Goal: Information Seeking & Learning: Learn about a topic

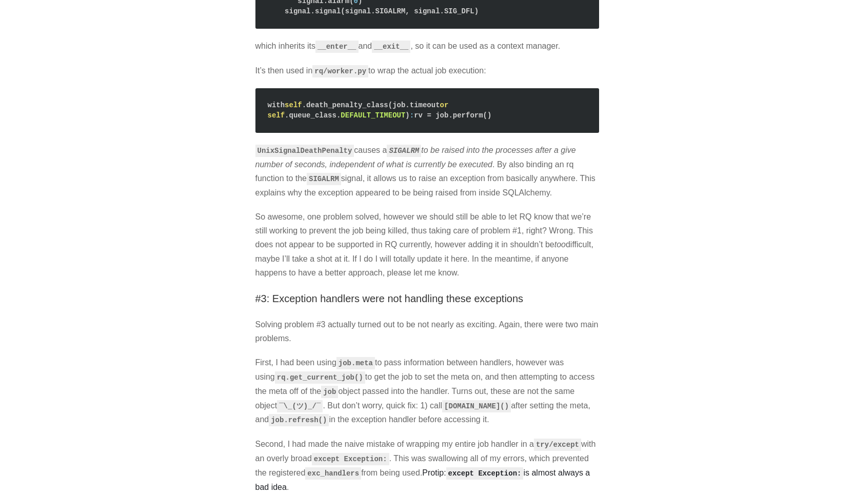
scroll to position [862, 0]
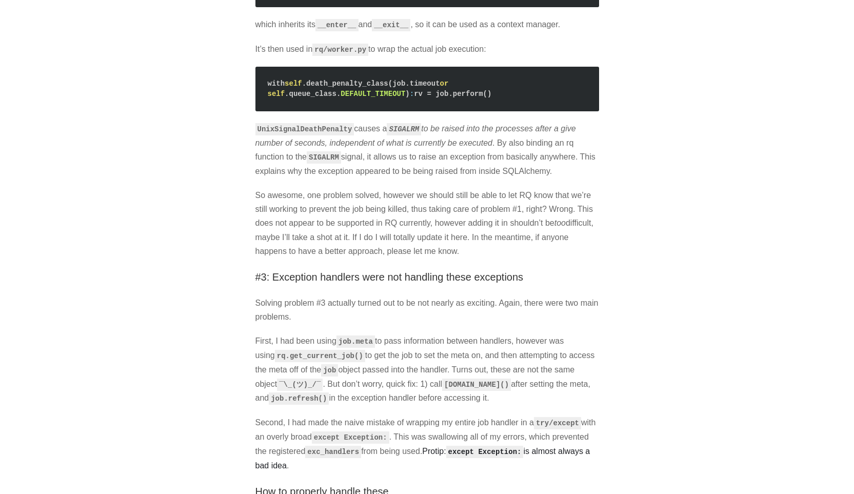
drag, startPoint x: 326, startPoint y: 233, endPoint x: 513, endPoint y: 349, distance: 220.1
click at [513, 349] on section "An important part of building scalable applications and systems is to offload n…" at bounding box center [427, 115] width 344 height 1630
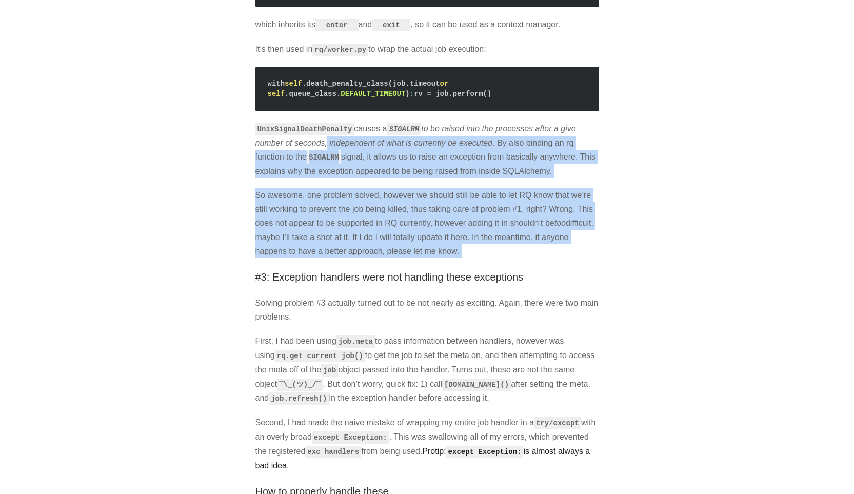
click at [511, 348] on section "An important part of building scalable applications and systems is to offload n…" at bounding box center [427, 115] width 344 height 1630
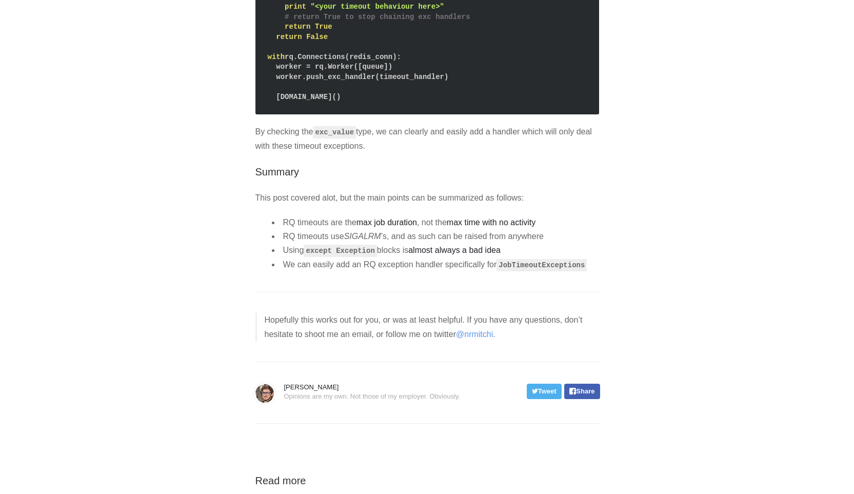
scroll to position [1477, 0]
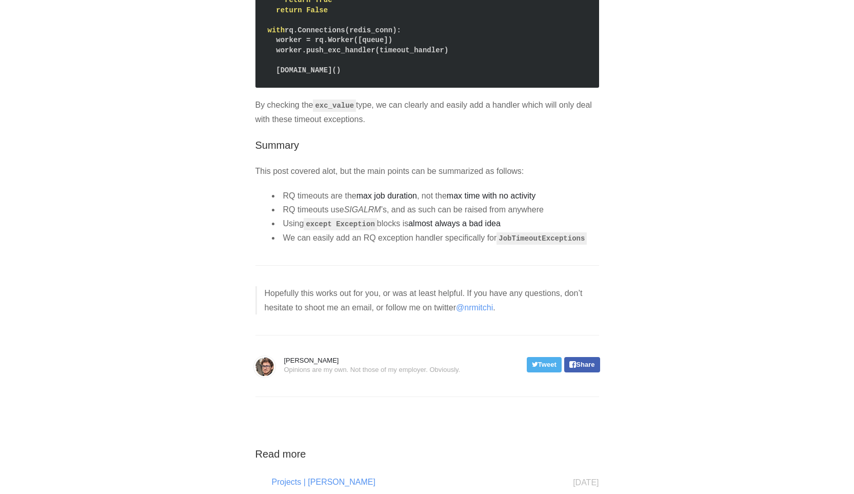
click at [384, 200] on strong "max job duration" at bounding box center [387, 195] width 61 height 9
click at [378, 290] on div at bounding box center [378, 290] width 0 height 0
click at [341, 216] on li "RQ timeouts use SIGALRM ’s, and as such can be raised from anywhere" at bounding box center [443, 210] width 311 height 14
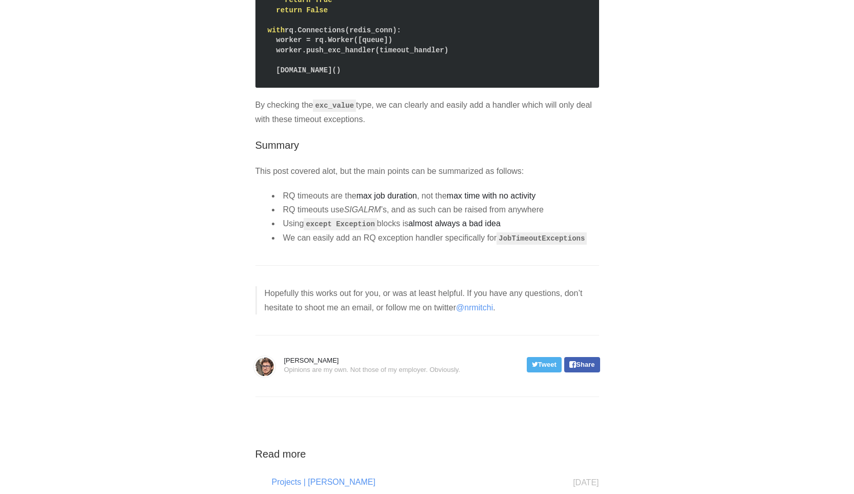
click at [341, 216] on li "RQ timeouts use SIGALRM ’s, and as such can be raised from anywhere" at bounding box center [443, 210] width 311 height 14
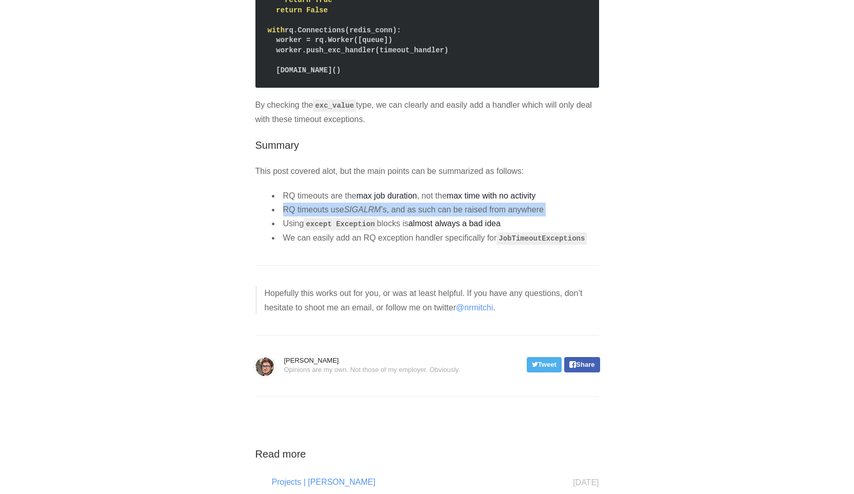
click at [341, 216] on li "RQ timeouts use SIGALRM ’s, and as such can be raised from anywhere" at bounding box center [443, 210] width 311 height 14
click at [334, 304] on div at bounding box center [334, 304] width 0 height 0
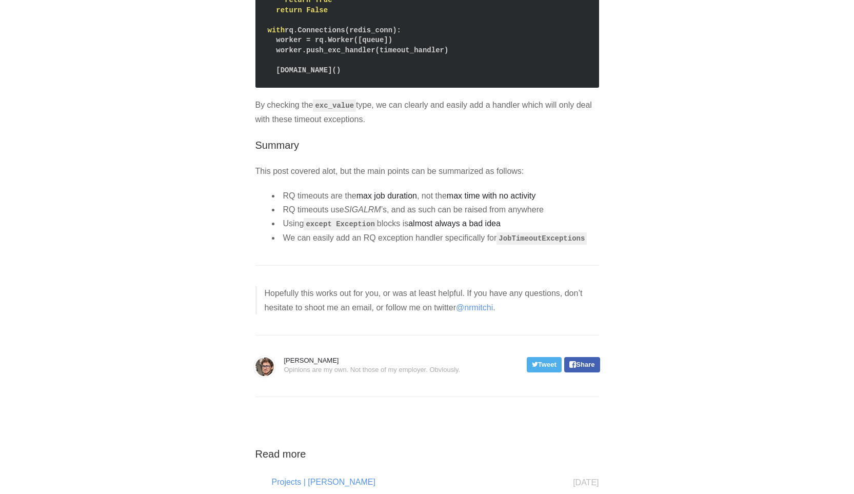
click at [375, 230] on code "except Exception" at bounding box center [340, 224] width 73 height 12
click at [365, 230] on code "except Exception" at bounding box center [340, 224] width 73 height 12
click at [358, 321] on div at bounding box center [358, 321] width 0 height 0
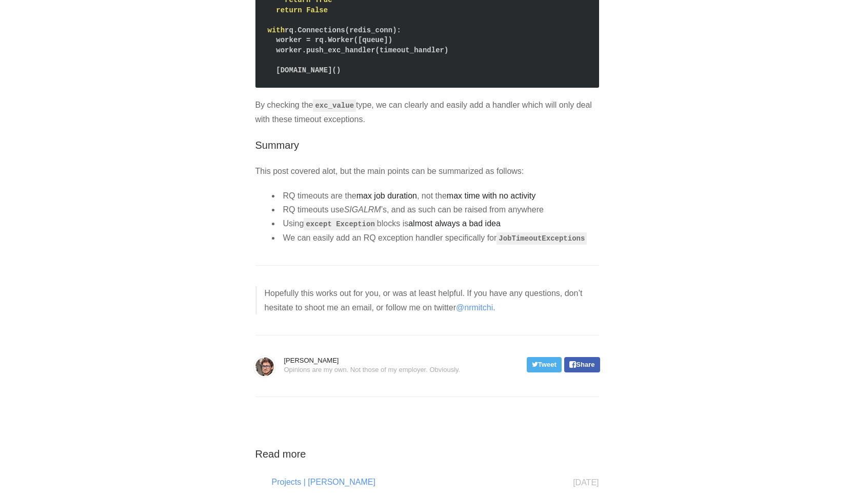
click at [383, 245] on li "We can easily add an RQ exception handler specifically for JobTimeoutExceptions" at bounding box center [443, 238] width 311 height 14
click at [368, 245] on li "We can easily add an RQ exception handler specifically for JobTimeoutExceptions" at bounding box center [443, 238] width 311 height 14
click at [362, 308] on div at bounding box center [362, 308] width 0 height 0
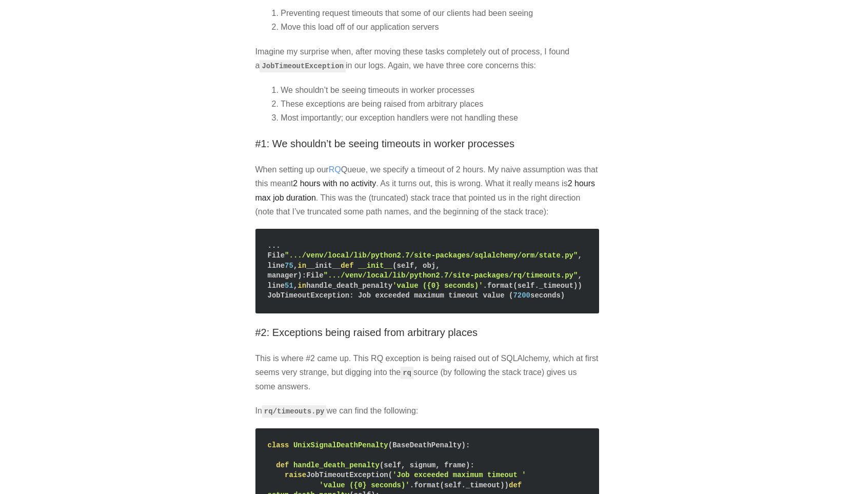
scroll to position [0, 0]
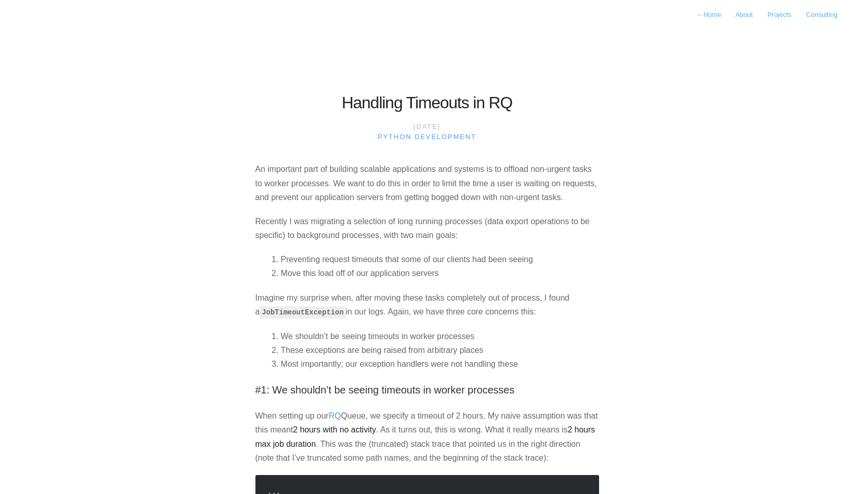
drag, startPoint x: 543, startPoint y: 316, endPoint x: 250, endPoint y: 299, distance: 293.4
click at [317, 332] on li "We shouldn’t be seeing timeouts in worker processes" at bounding box center [443, 336] width 311 height 14
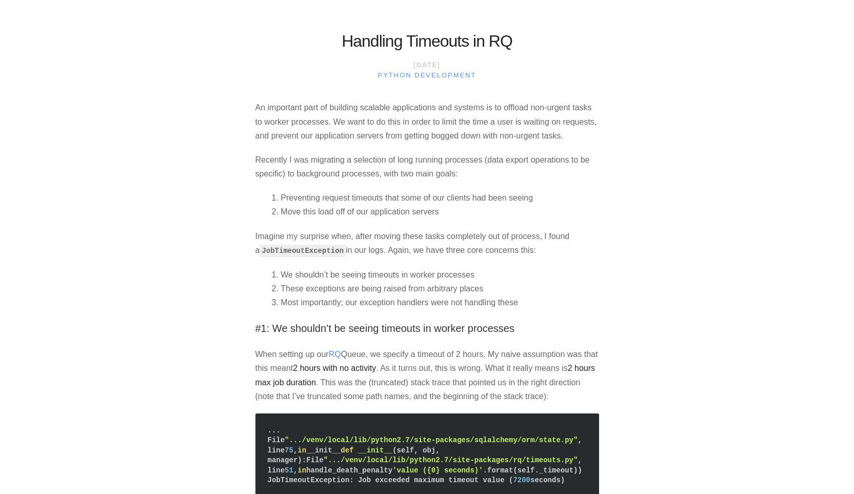
scroll to position [123, 0]
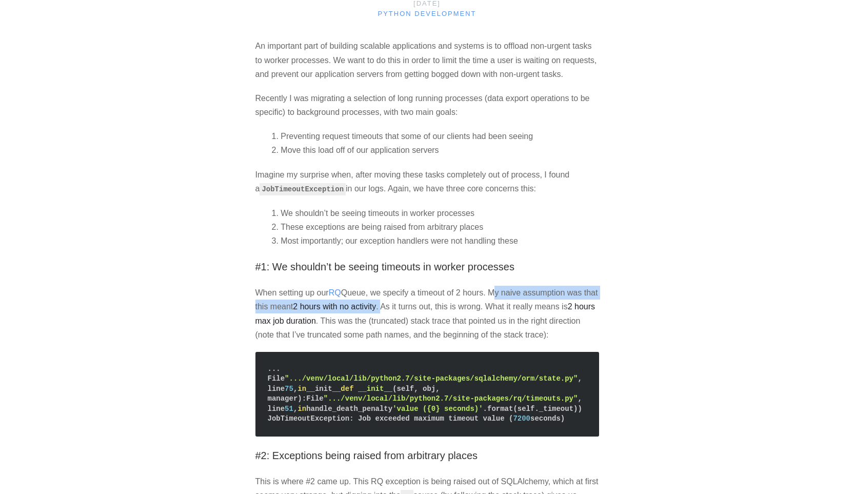
drag, startPoint x: 492, startPoint y: 293, endPoint x: 398, endPoint y: 306, distance: 95.8
click at [398, 306] on p "When setting up our RQ Queue, we specify a timeout of 2 hours. My naive assumpt…" at bounding box center [427, 314] width 344 height 56
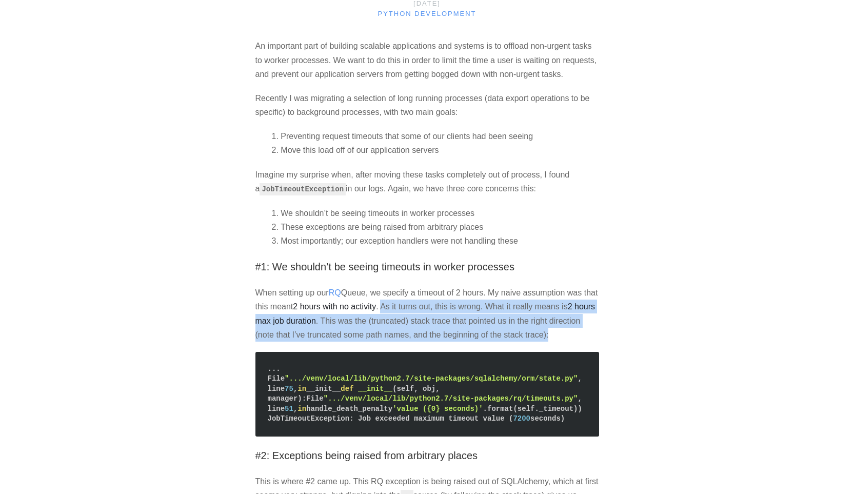
drag, startPoint x: 406, startPoint y: 305, endPoint x: 597, endPoint y: 333, distance: 193.0
click at [597, 333] on p "When setting up our RQ Queue, we specify a timeout of 2 hours. My naive assumpt…" at bounding box center [427, 314] width 344 height 56
